Goal: Task Accomplishment & Management: Manage account settings

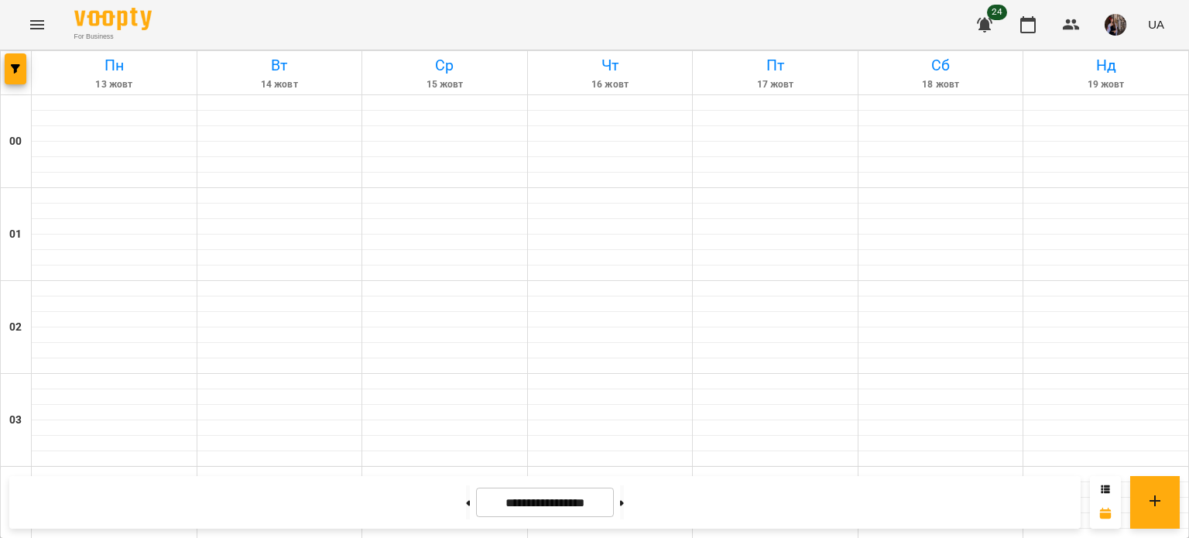
scroll to position [1152, 0]
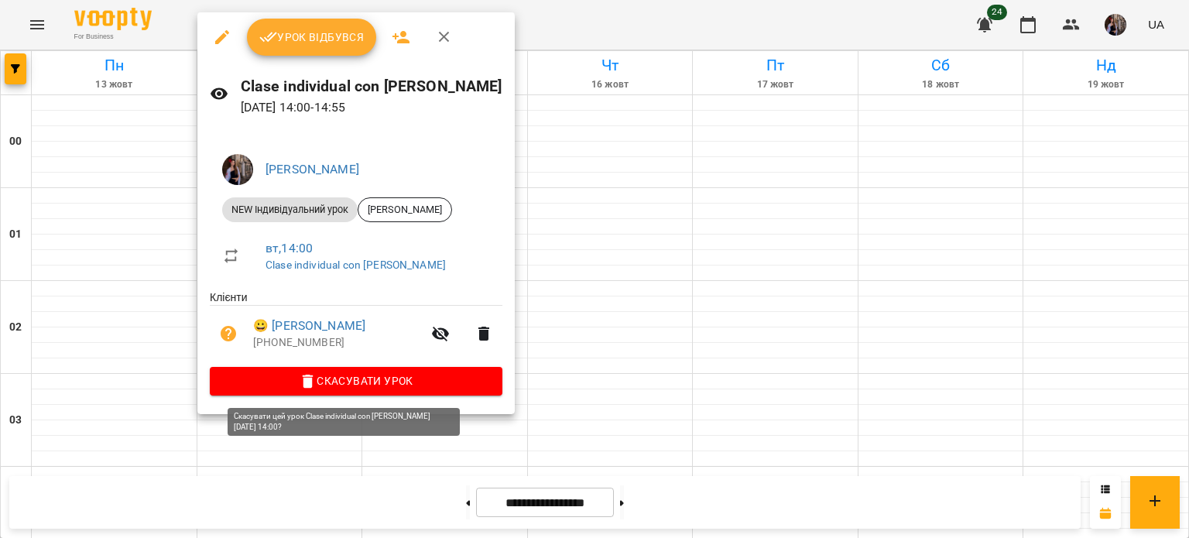
click at [372, 389] on span "Скасувати Урок" at bounding box center [356, 381] width 268 height 19
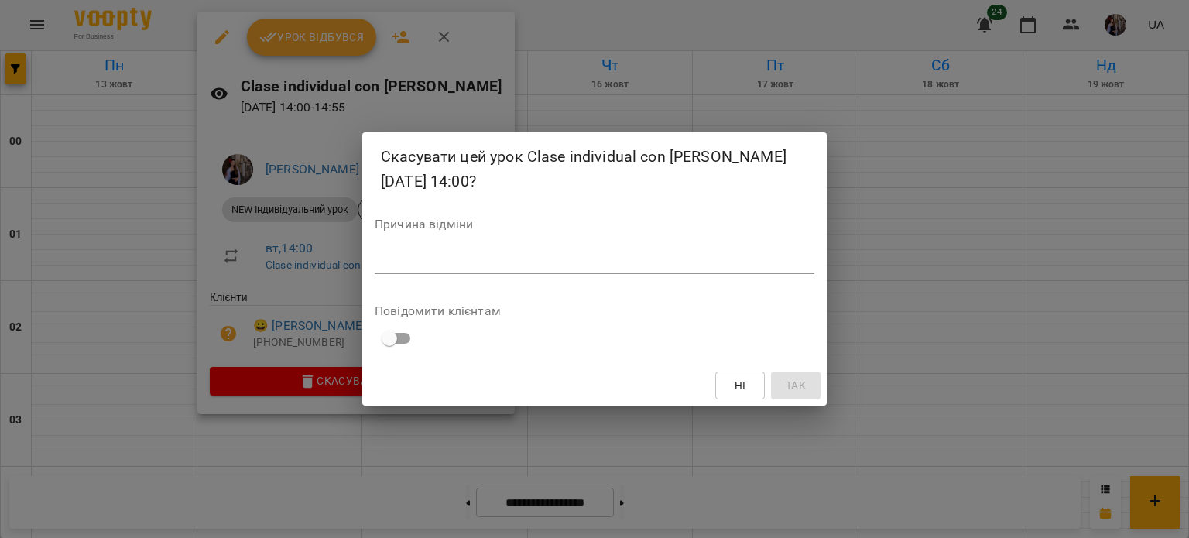
click at [532, 259] on textarea at bounding box center [595, 261] width 440 height 15
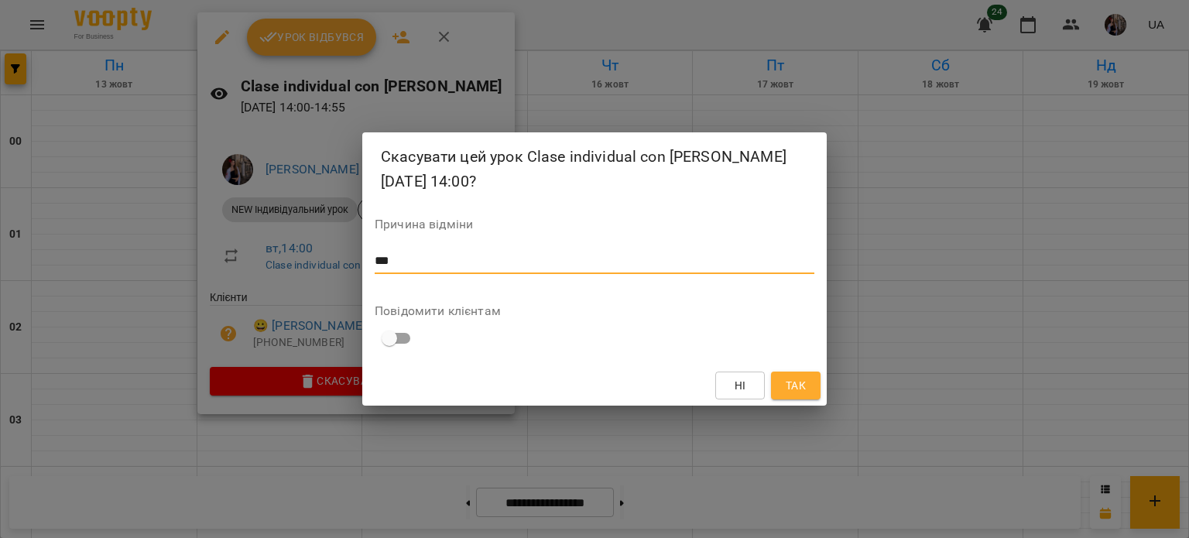
type textarea "***"
click at [791, 393] on span "Так" at bounding box center [796, 385] width 20 height 19
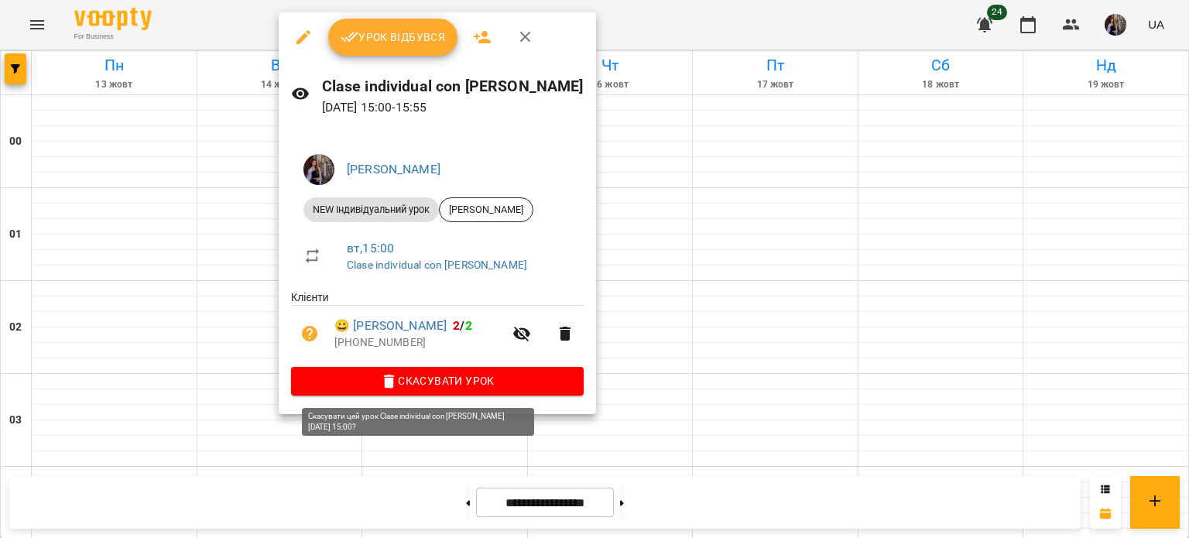
click at [425, 389] on span "Скасувати Урок" at bounding box center [437, 381] width 268 height 19
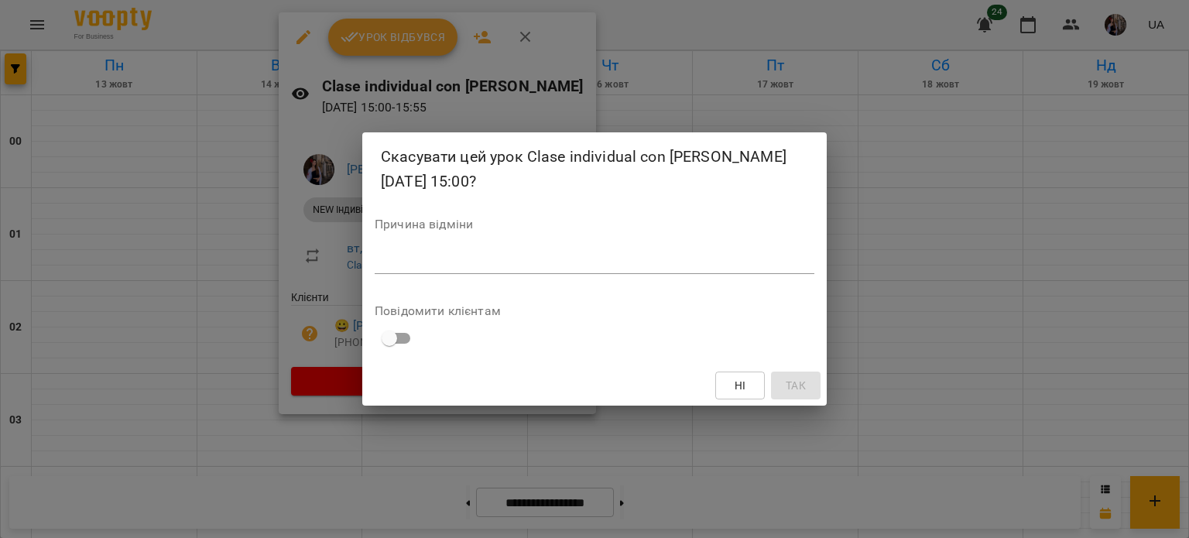
click at [561, 264] on textarea at bounding box center [595, 261] width 440 height 15
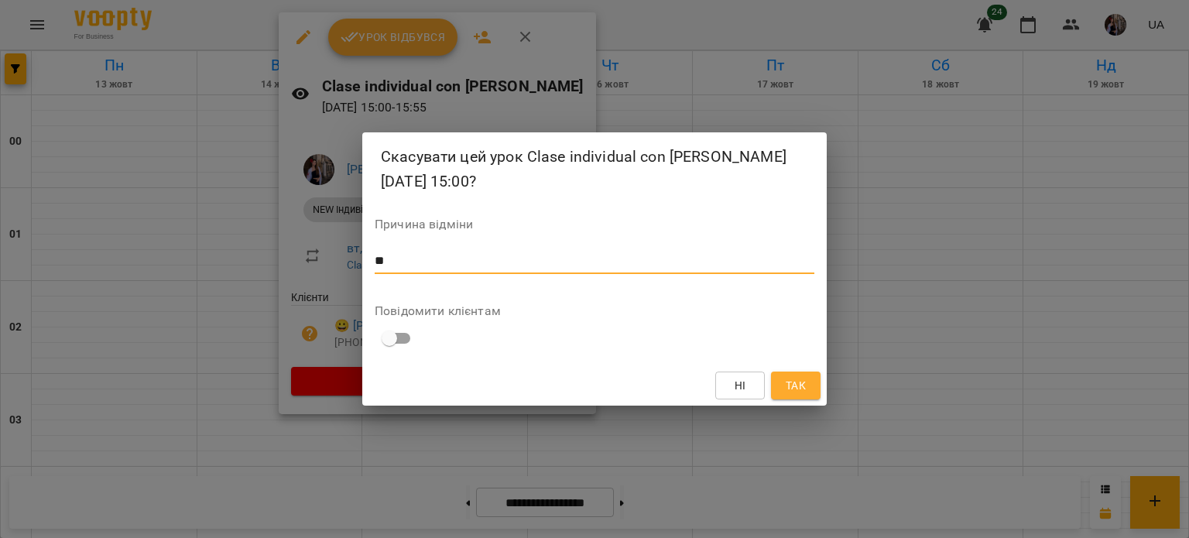
type textarea "**"
click at [793, 381] on span "Так" at bounding box center [796, 385] width 20 height 19
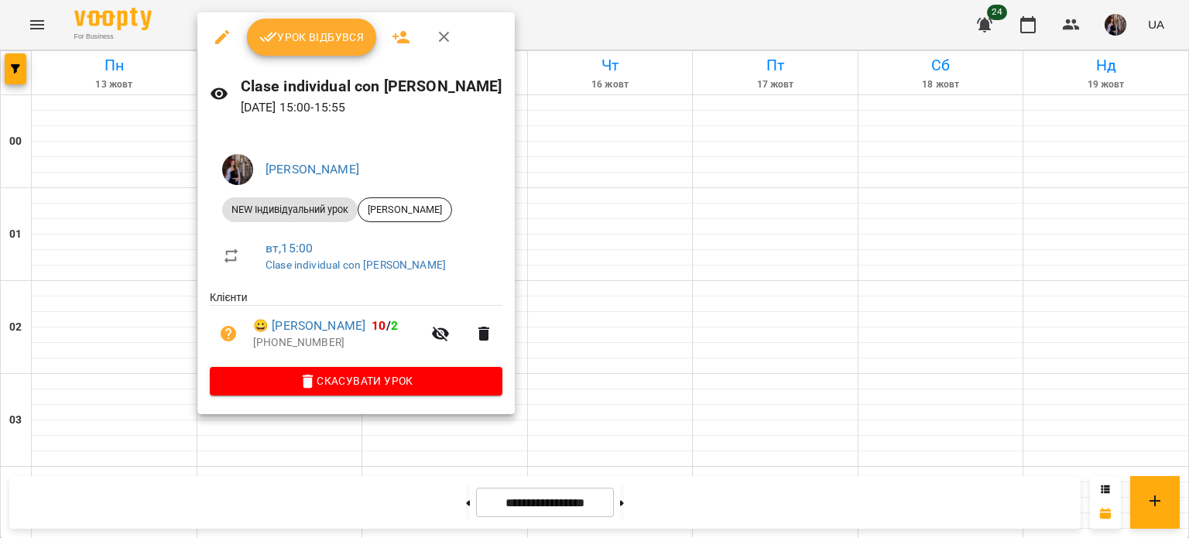
click at [336, 31] on span "Урок відбувся" at bounding box center [311, 37] width 105 height 19
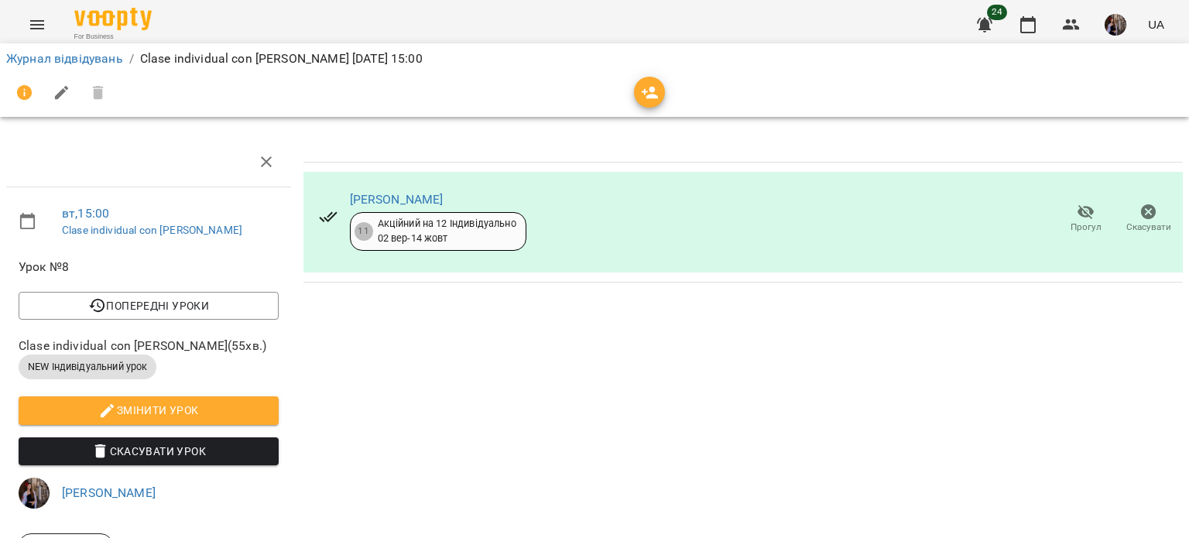
click at [641, 91] on icon "button" at bounding box center [650, 93] width 19 height 19
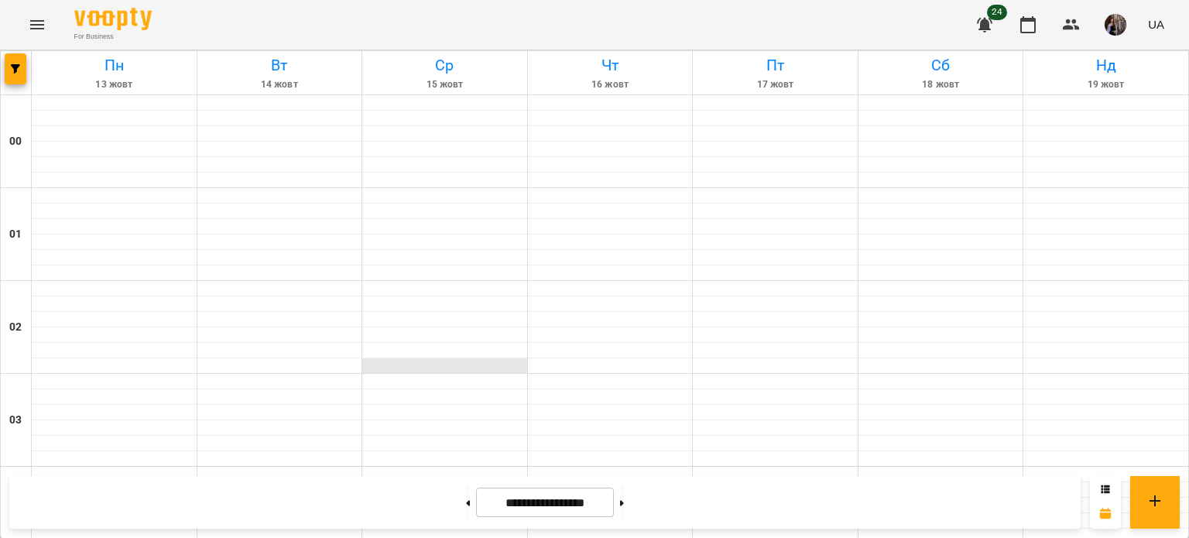
scroll to position [1406, 0]
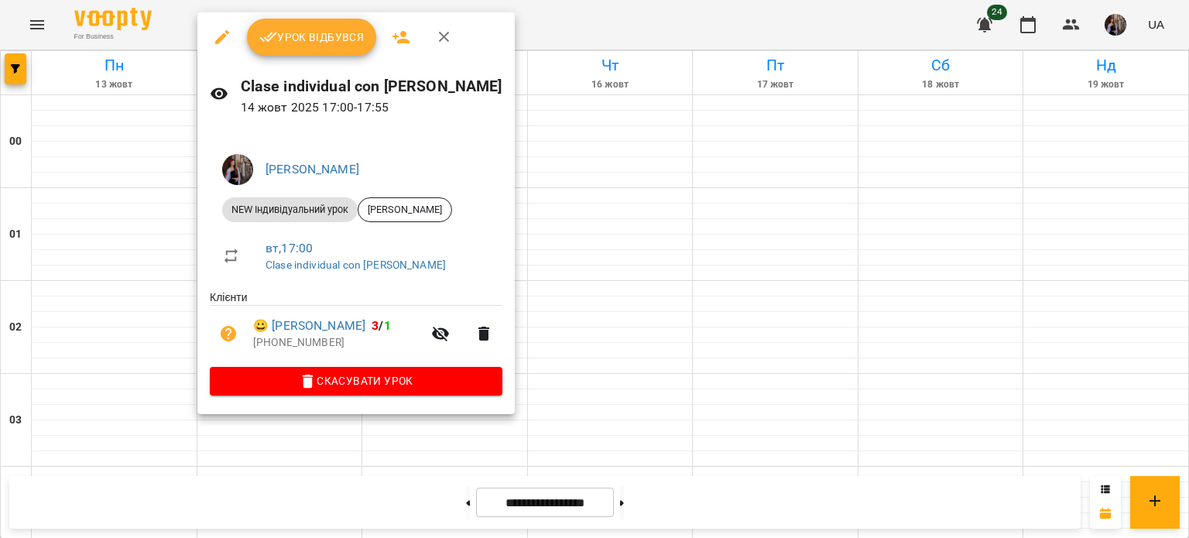
click at [315, 45] on span "Урок відбувся" at bounding box center [311, 37] width 105 height 19
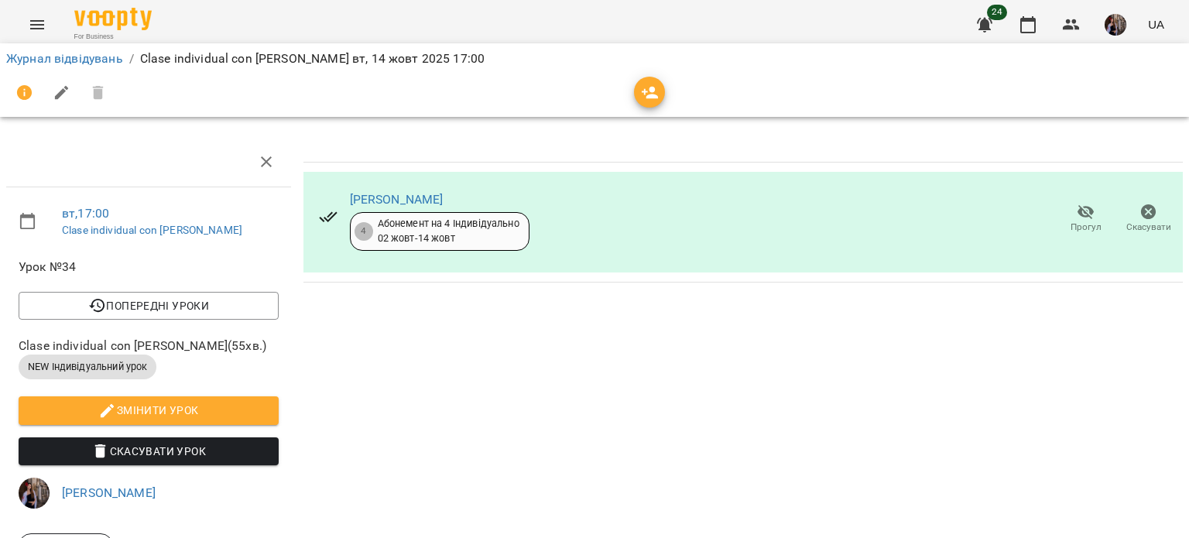
click at [649, 90] on icon "button" at bounding box center [650, 93] width 17 height 12
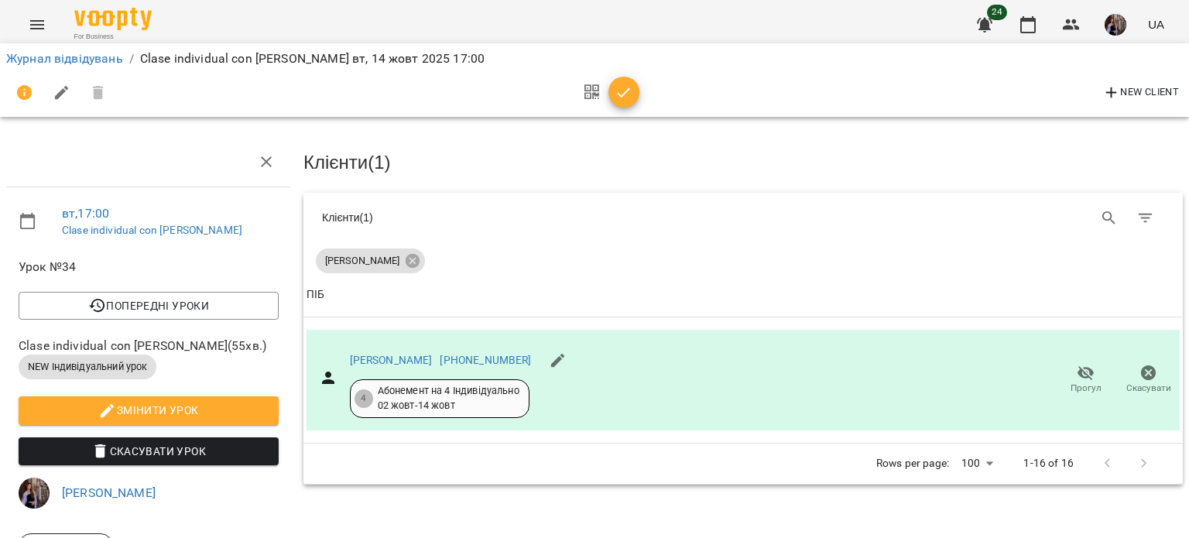
click at [626, 95] on icon "button" at bounding box center [624, 93] width 19 height 19
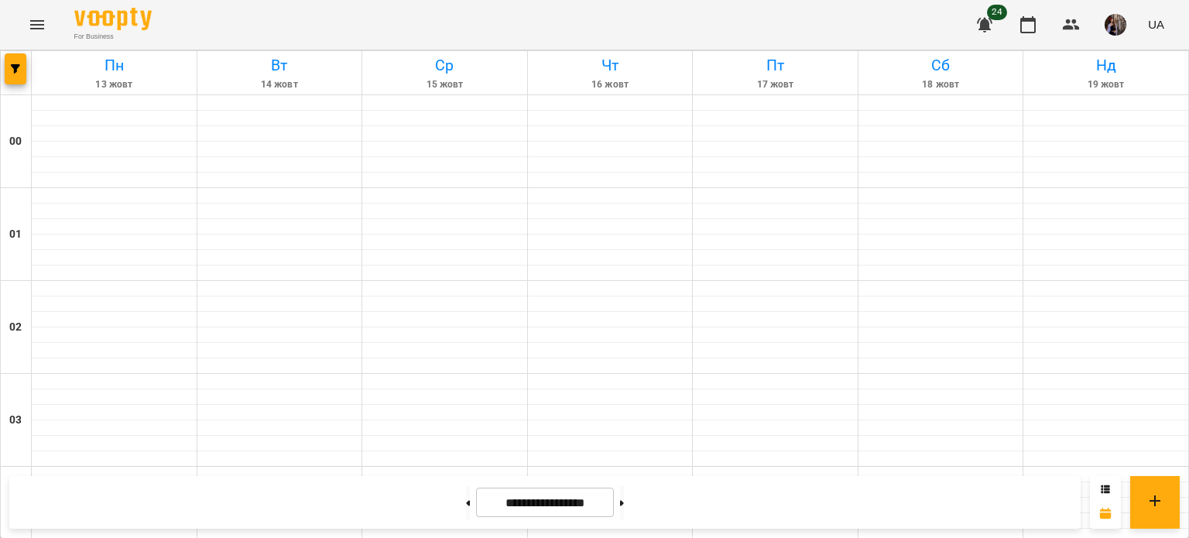
scroll to position [1505, 0]
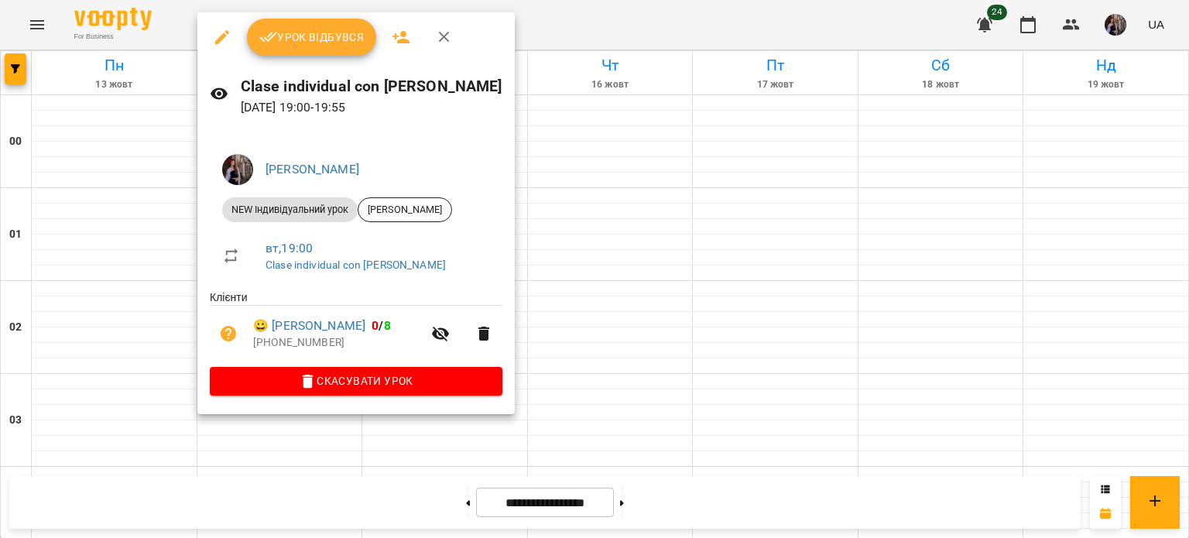
click at [356, 29] on span "Урок відбувся" at bounding box center [311, 37] width 105 height 19
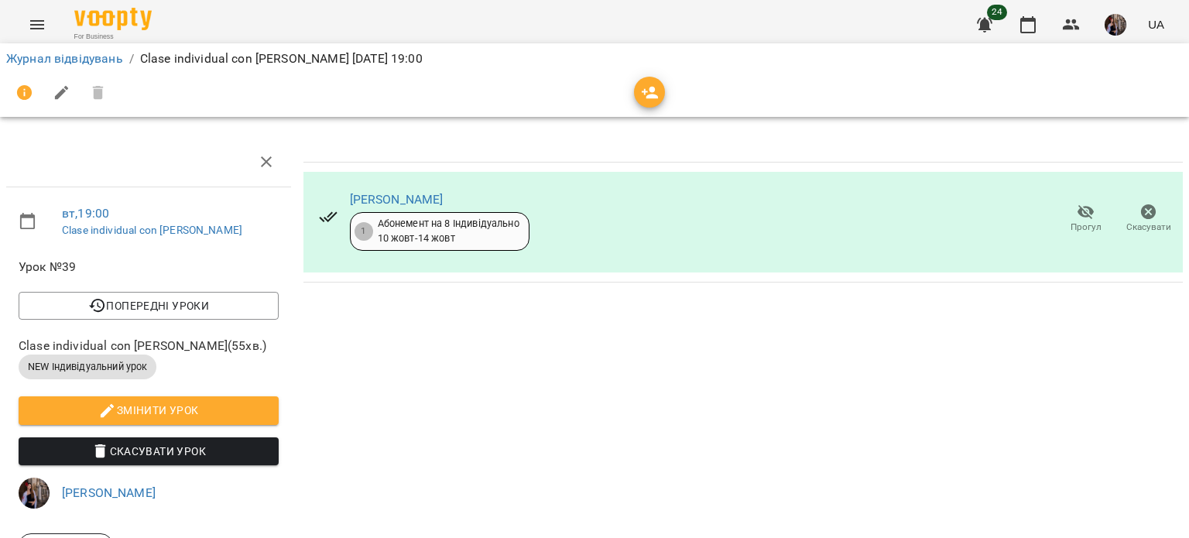
click at [649, 94] on icon "button" at bounding box center [650, 93] width 17 height 12
